Goal: Find specific page/section: Find specific page/section

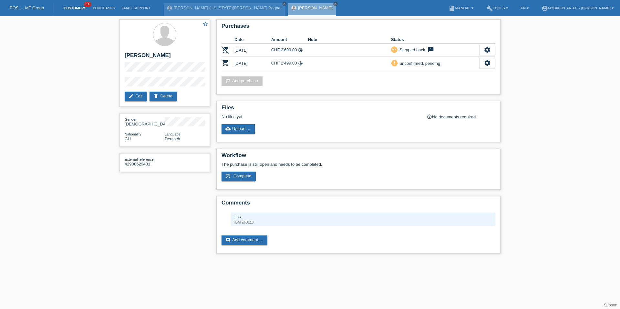
click at [71, 10] on link "Customers" at bounding box center [74, 8] width 29 height 4
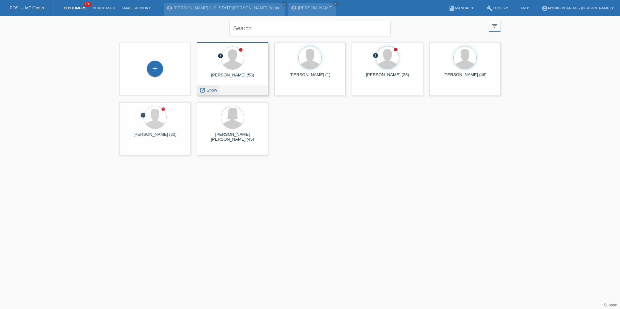
click at [213, 87] on div "launch Show" at bounding box center [208, 91] width 22 height 10
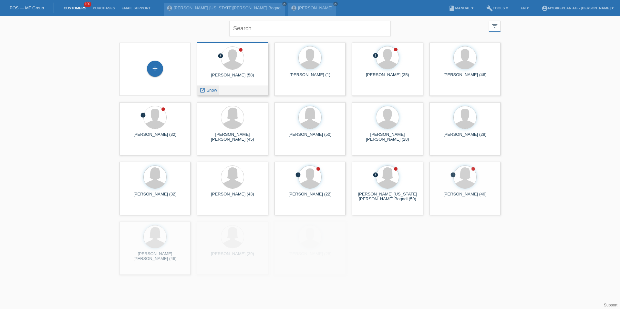
click at [215, 93] on div "launch Show" at bounding box center [208, 91] width 22 height 10
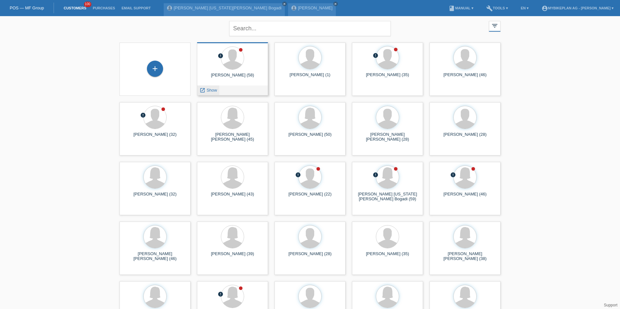
click at [213, 92] on span "Show" at bounding box center [212, 90] width 11 height 5
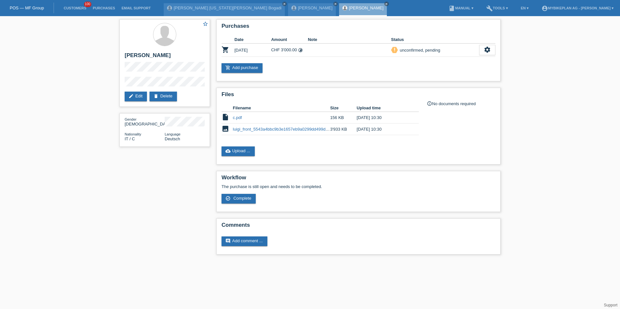
click at [78, 10] on li "Customers 100" at bounding box center [74, 8] width 29 height 16
click at [71, 7] on link "Customers" at bounding box center [74, 8] width 29 height 4
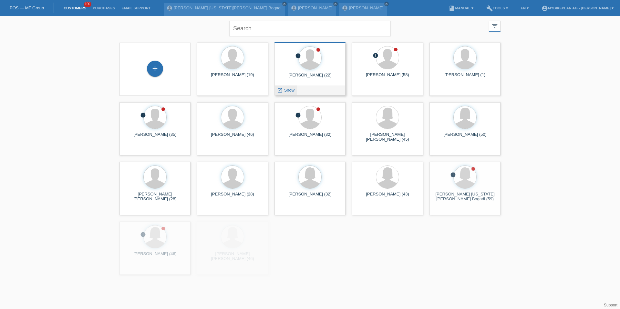
click at [293, 89] on span "Show" at bounding box center [289, 90] width 11 height 5
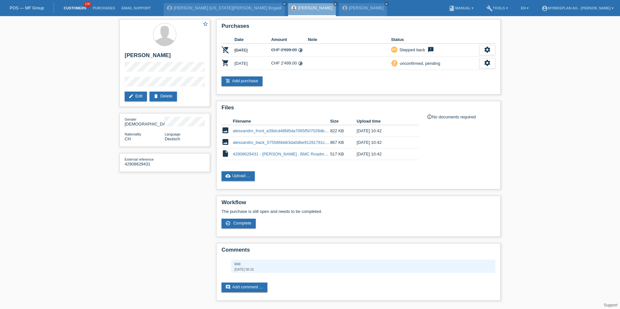
click at [82, 9] on link "Customers" at bounding box center [74, 8] width 29 height 4
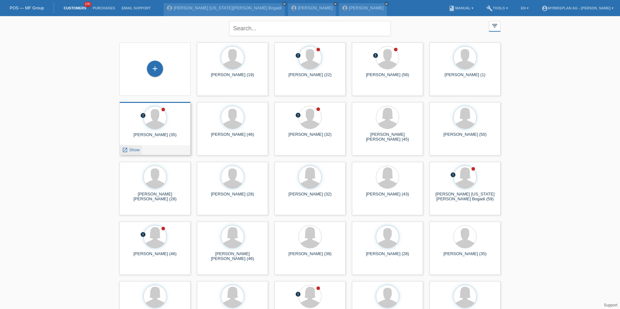
click at [132, 148] on span "Show" at bounding box center [134, 150] width 11 height 5
